Goal: Transaction & Acquisition: Subscribe to service/newsletter

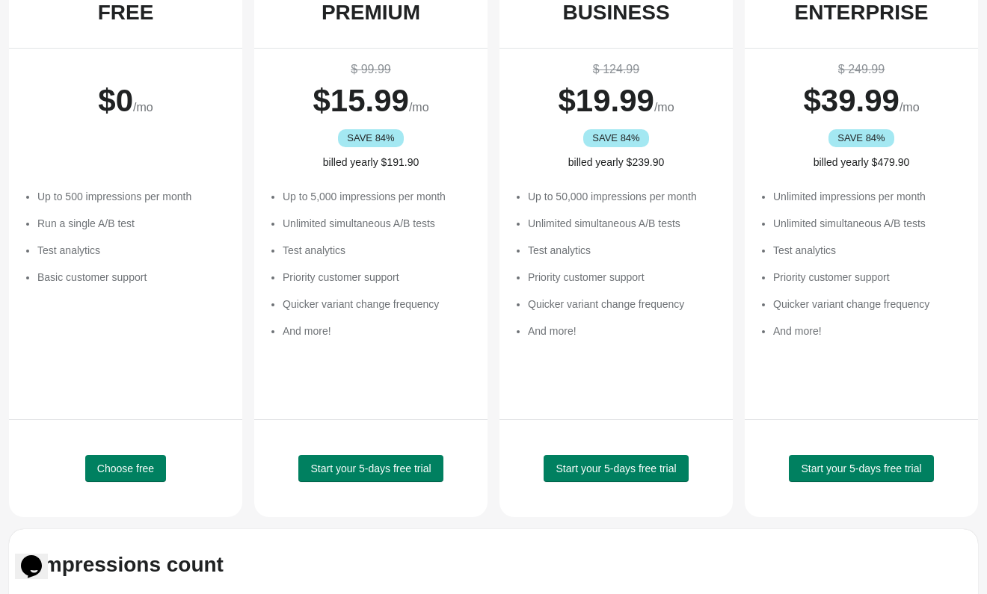
scroll to position [268, 0]
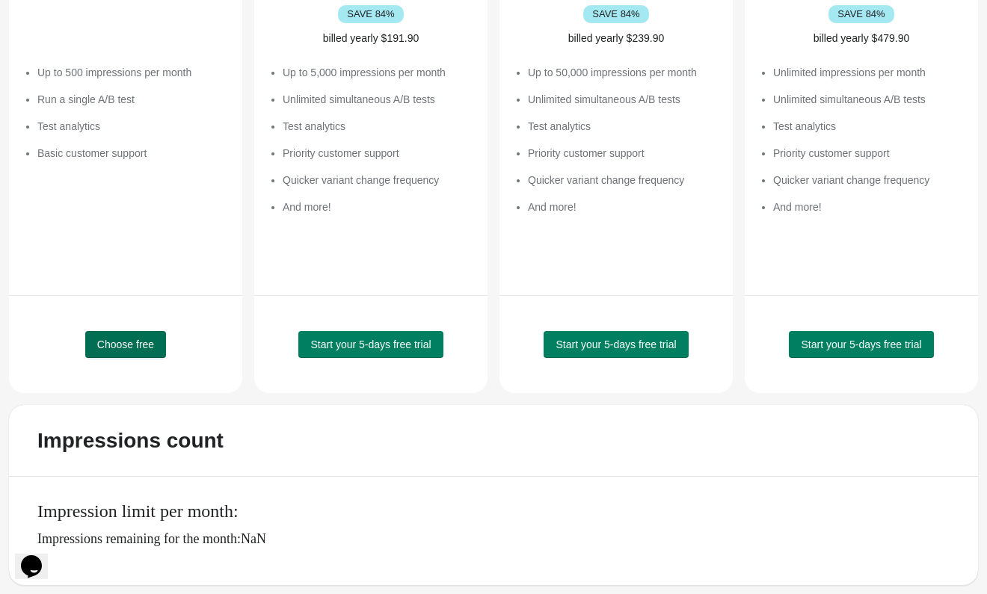
click at [140, 345] on span "Choose free" at bounding box center [125, 345] width 57 height 12
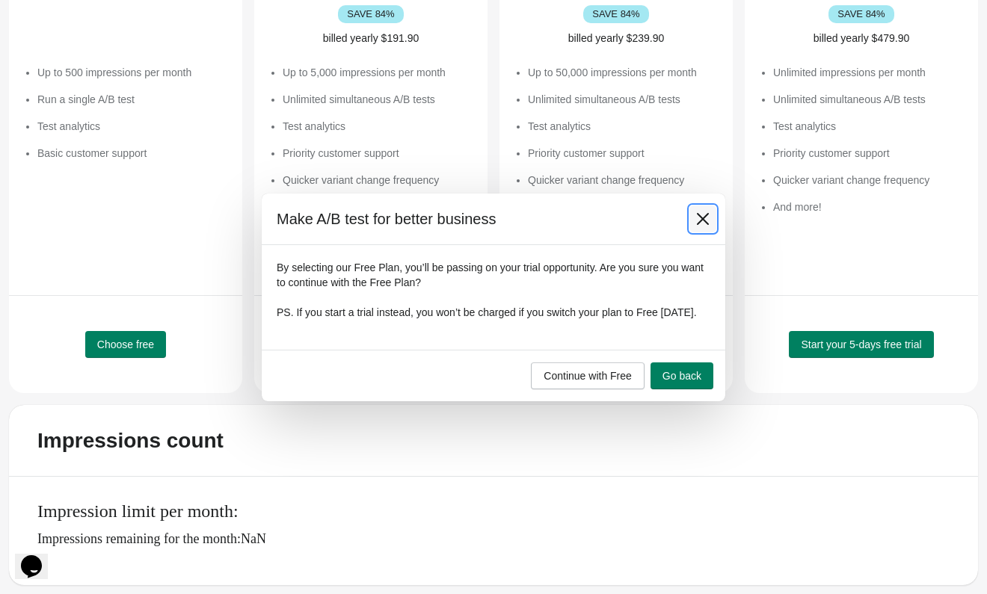
click at [701, 212] on icon at bounding box center [702, 219] width 15 height 15
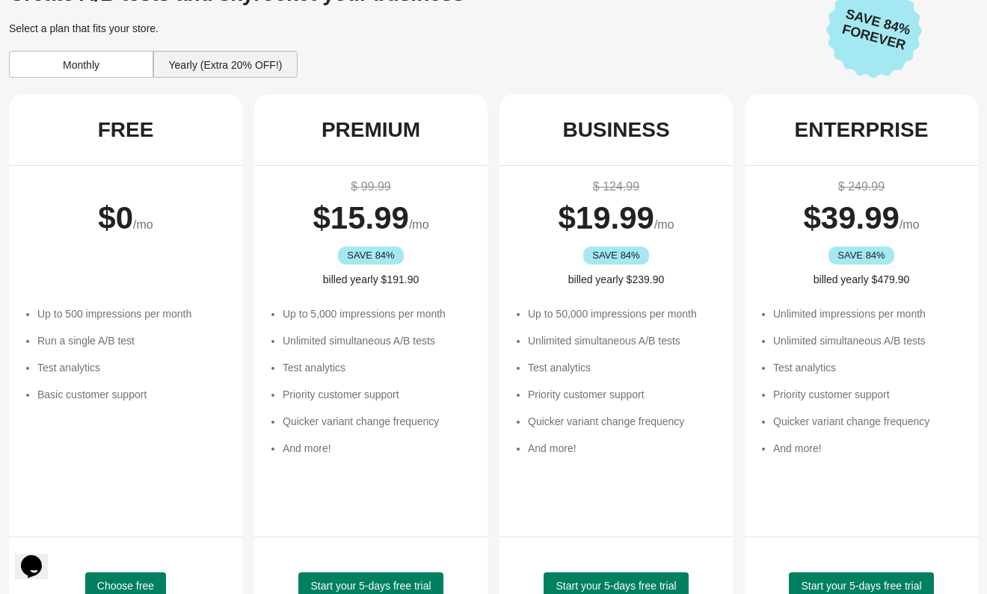
scroll to position [20, 0]
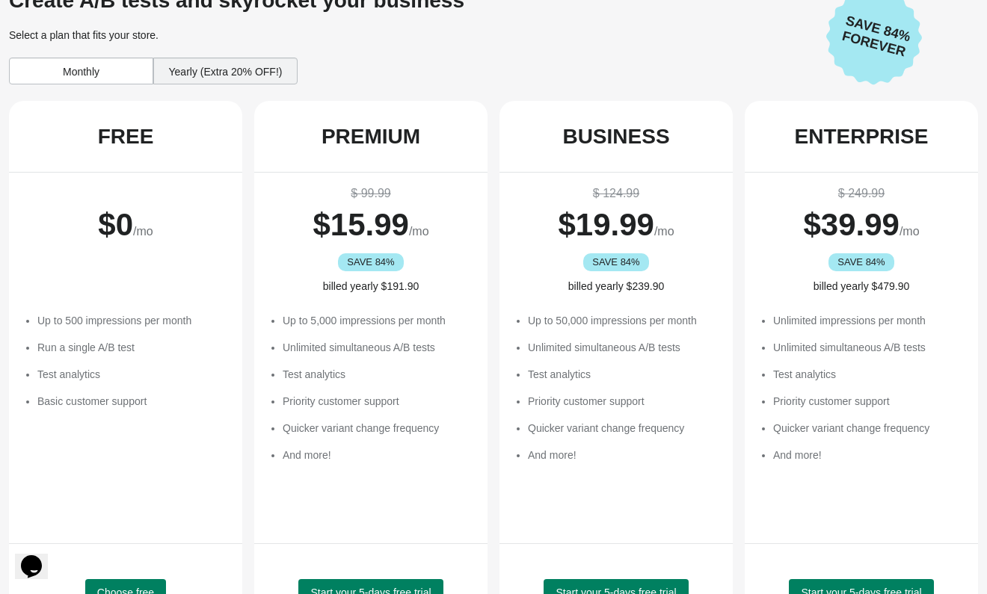
click at [242, 72] on div "Yearly (Extra 20% OFF!)" at bounding box center [225, 71] width 144 height 27
click at [212, 68] on div "Yearly (Extra 20% OFF!)" at bounding box center [225, 71] width 144 height 27
click at [105, 67] on div "Monthly" at bounding box center [81, 71] width 144 height 27
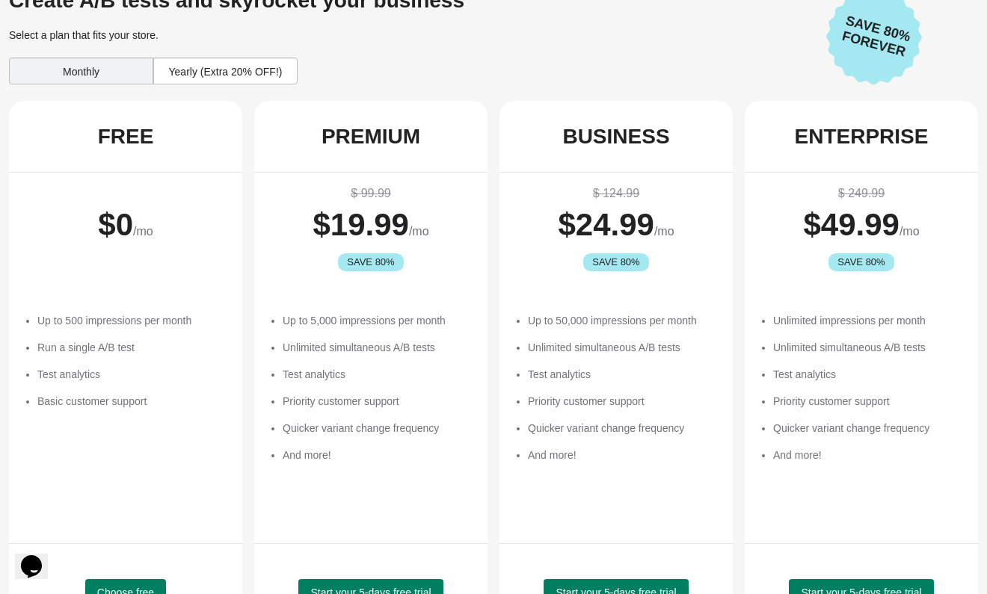
click at [184, 67] on div "Yearly (Extra 20% OFF!)" at bounding box center [225, 71] width 144 height 27
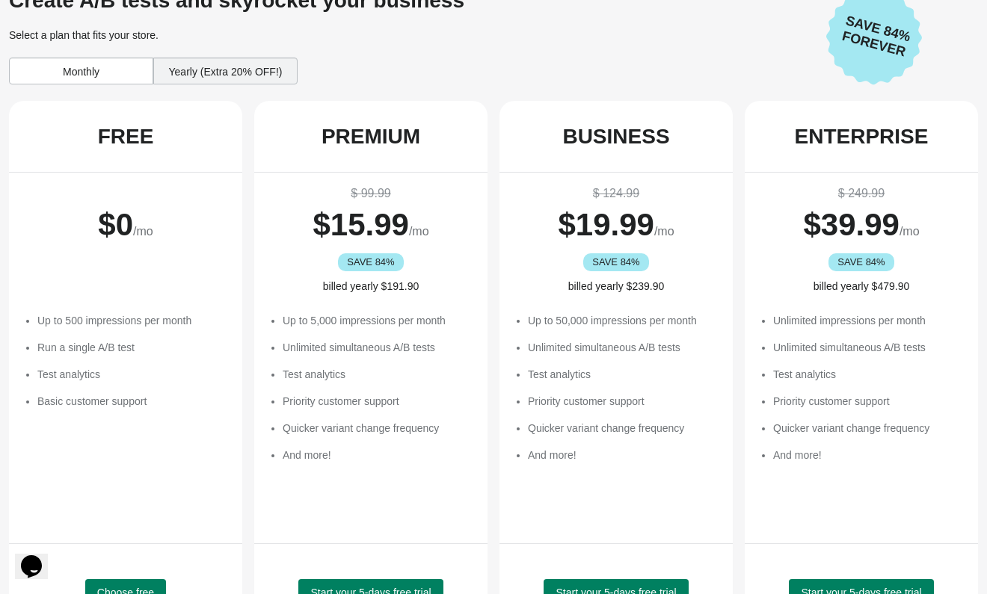
click at [114, 70] on div "Monthly" at bounding box center [81, 71] width 144 height 27
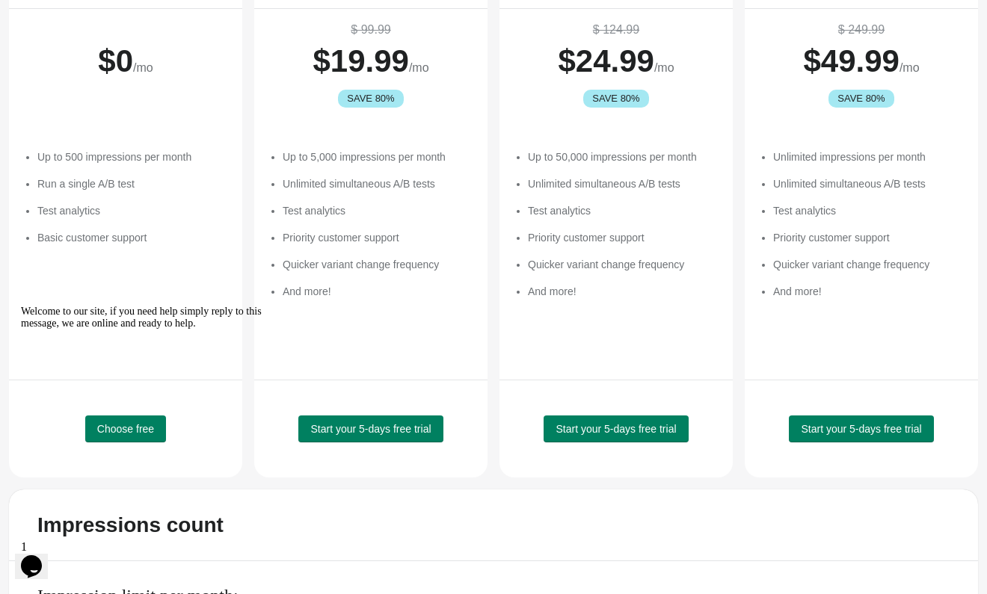
scroll to position [222, 0]
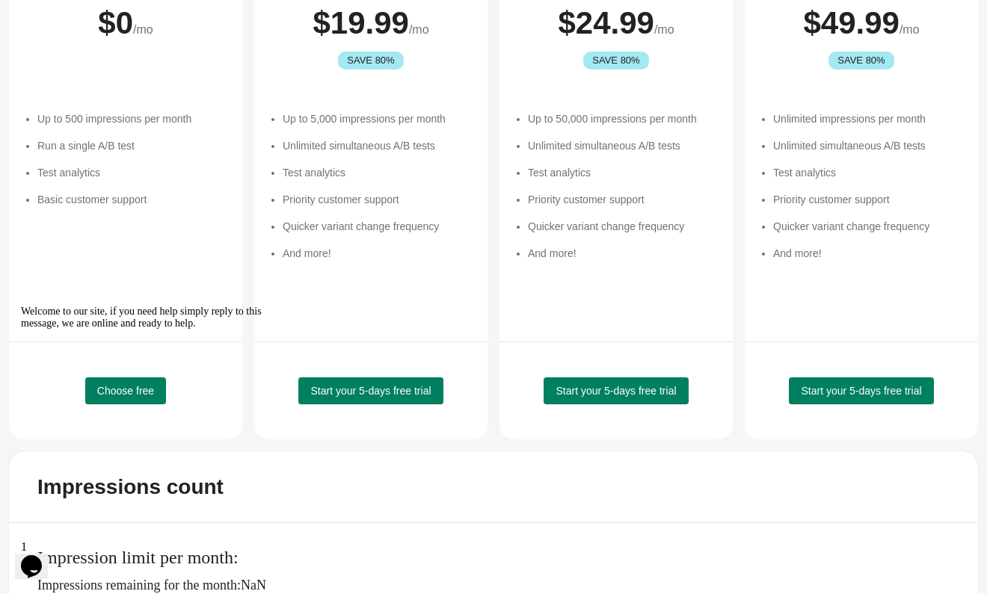
click at [145, 330] on div "Welcome to our site, if you need help simply reply to this message, we are onli…" at bounding box center [155, 318] width 269 height 24
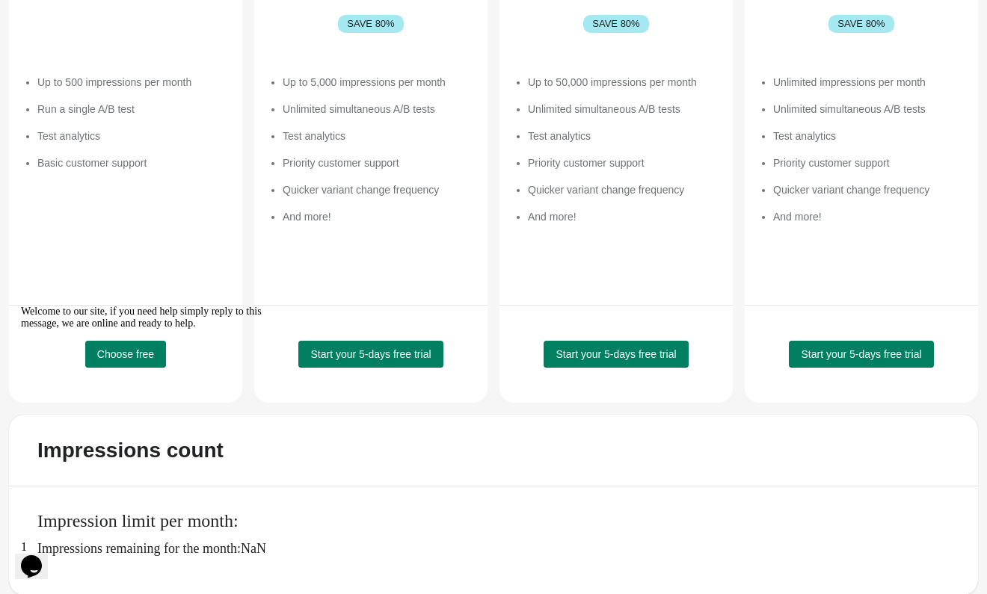
scroll to position [268, 0]
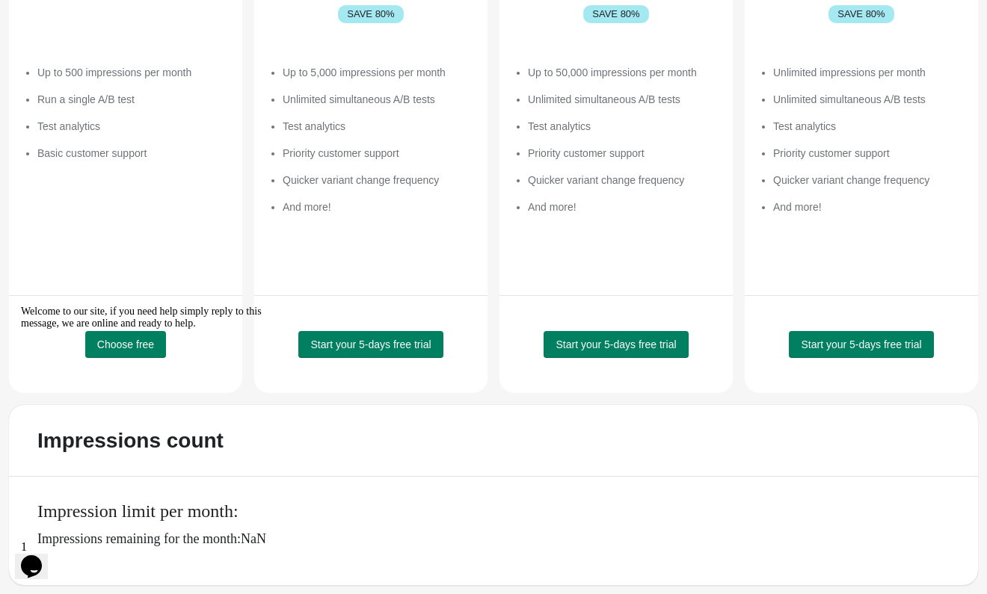
click at [21, 306] on icon "Chat attention grabber" at bounding box center [21, 306] width 0 height 0
click at [125, 351] on button "Choose free" at bounding box center [125, 344] width 81 height 27
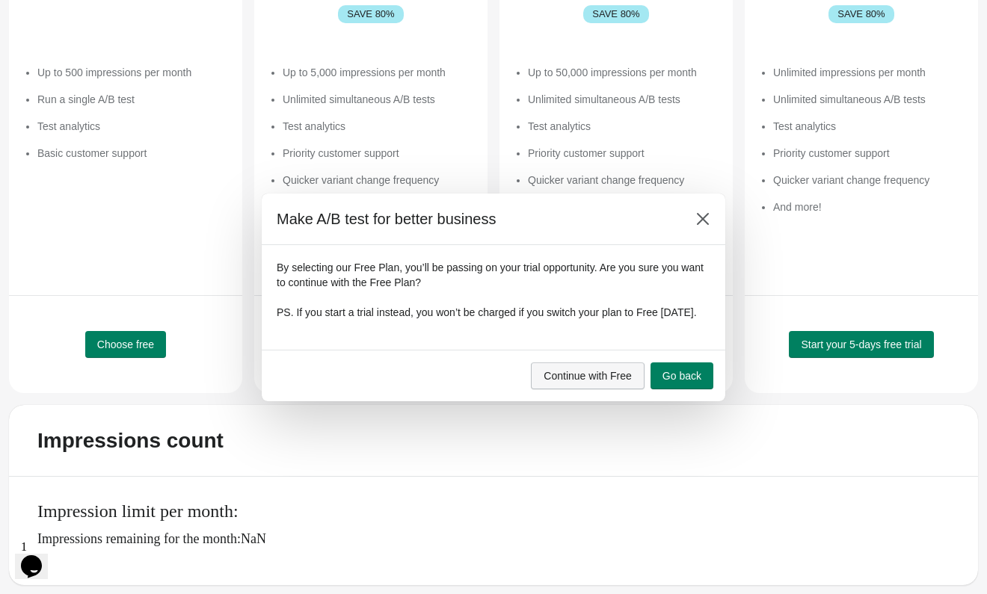
click at [614, 382] on span "Continue with Free" at bounding box center [588, 376] width 88 height 12
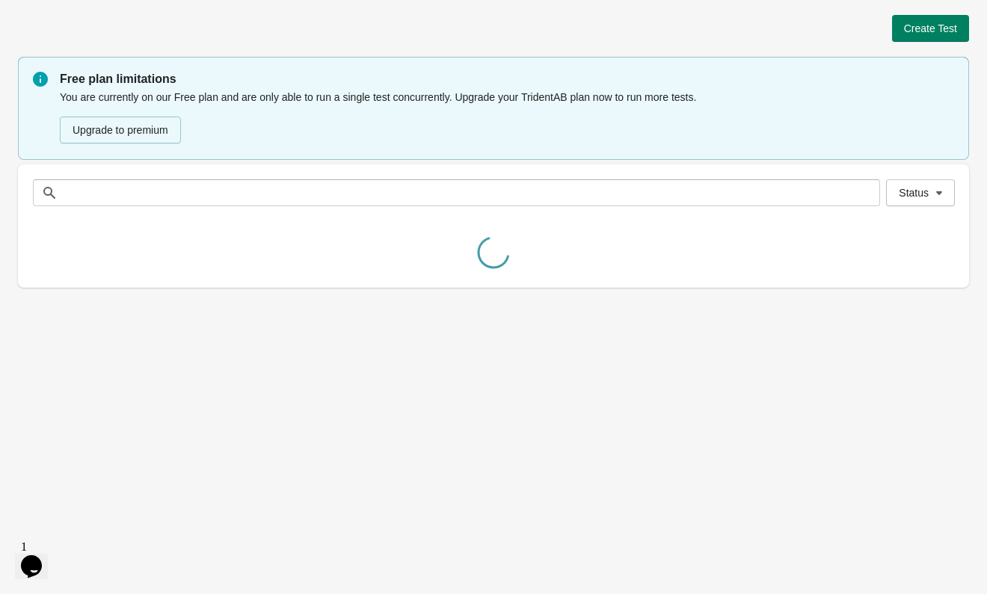
scroll to position [0, 0]
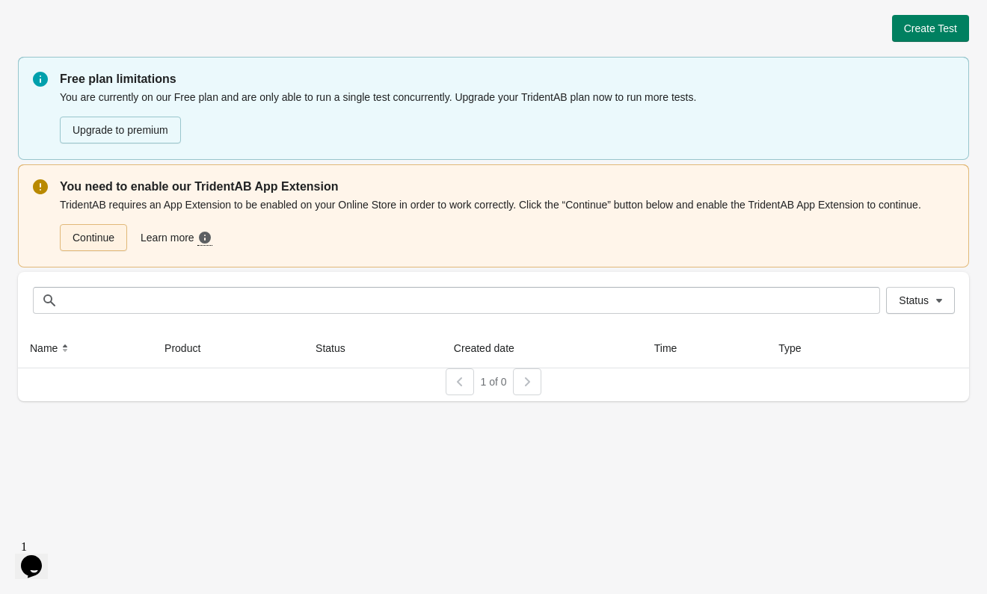
click at [105, 251] on link "Continue" at bounding box center [93, 237] width 67 height 27
